Goal: Information Seeking & Learning: Learn about a topic

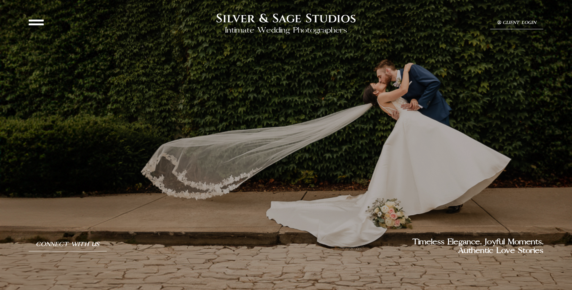
click at [106, 164] on div at bounding box center [286, 136] width 515 height 203
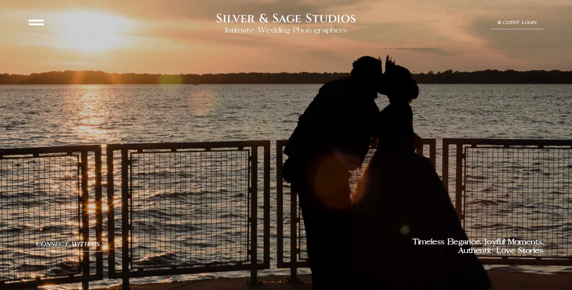
click at [39, 19] on icon at bounding box center [36, 22] width 15 height 15
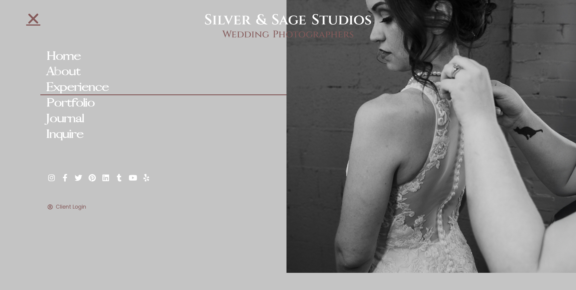
click at [79, 90] on link "Experience" at bounding box center [163, 88] width 246 height 16
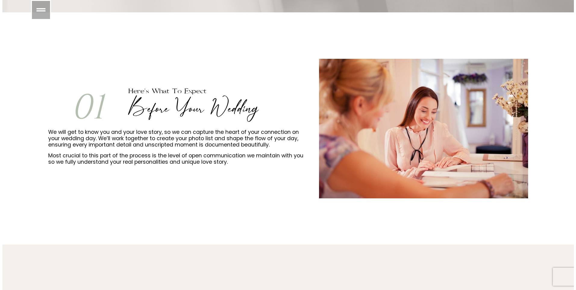
scroll to position [241, 0]
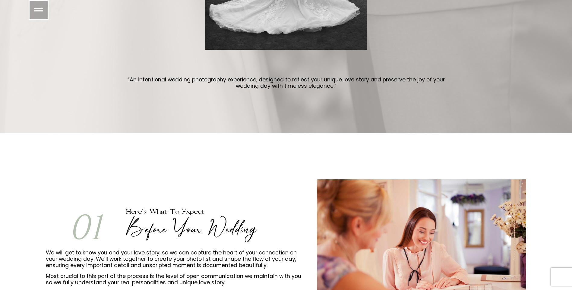
click at [45, 12] on link at bounding box center [39, 10] width 20 height 20
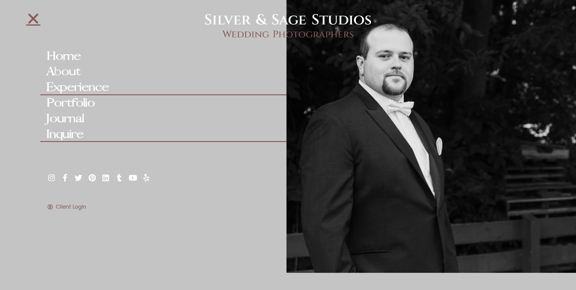
click at [75, 132] on link "Inquire" at bounding box center [163, 135] width 246 height 16
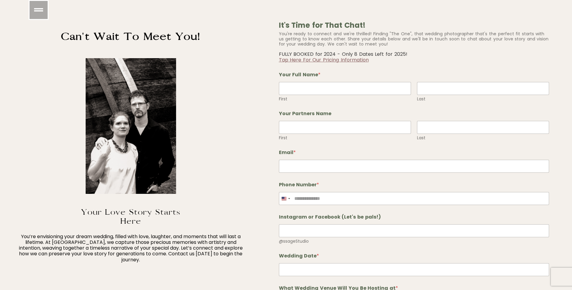
scroll to position [271, 0]
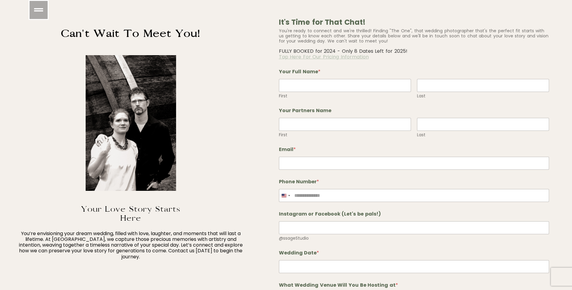
click at [305, 57] on link "Tap Here For Our Pricing Information" at bounding box center [324, 56] width 90 height 7
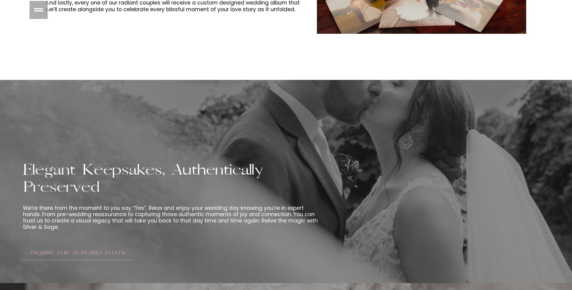
scroll to position [874, 0]
